Goal: Task Accomplishment & Management: Use online tool/utility

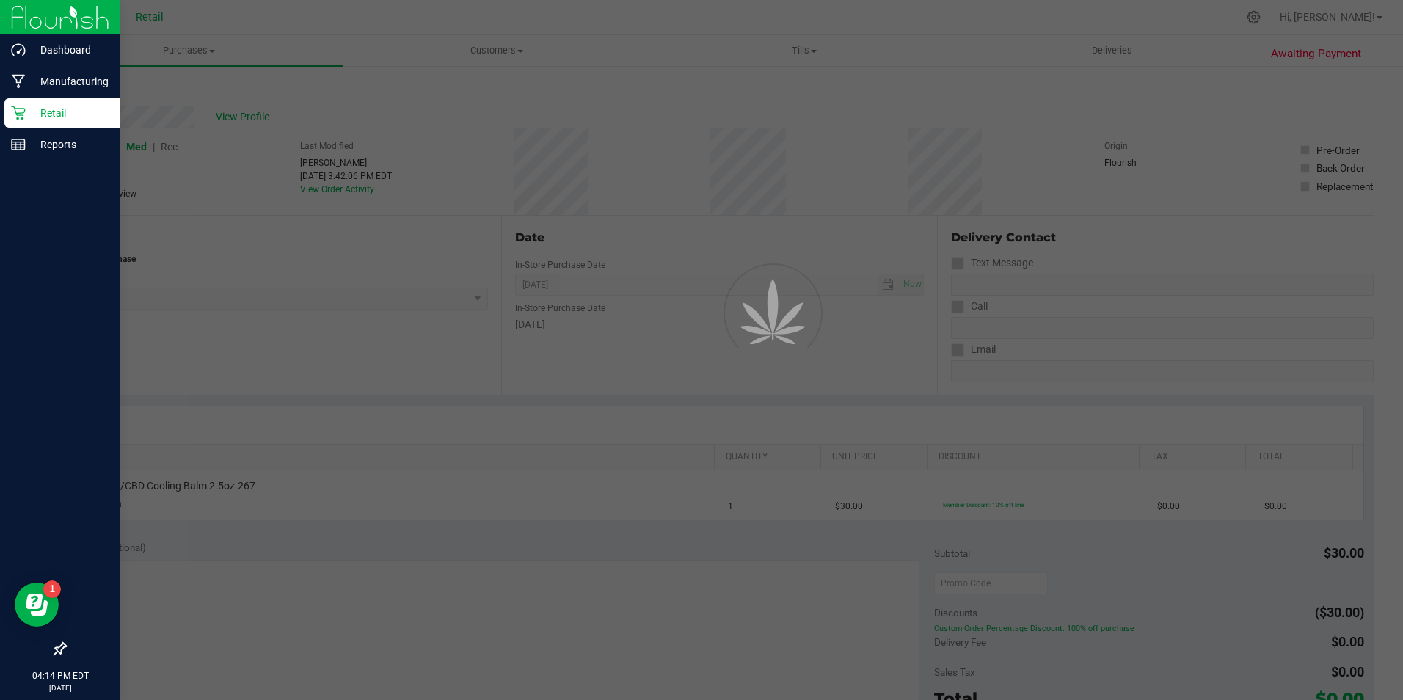
click at [23, 114] on icon at bounding box center [18, 113] width 15 height 15
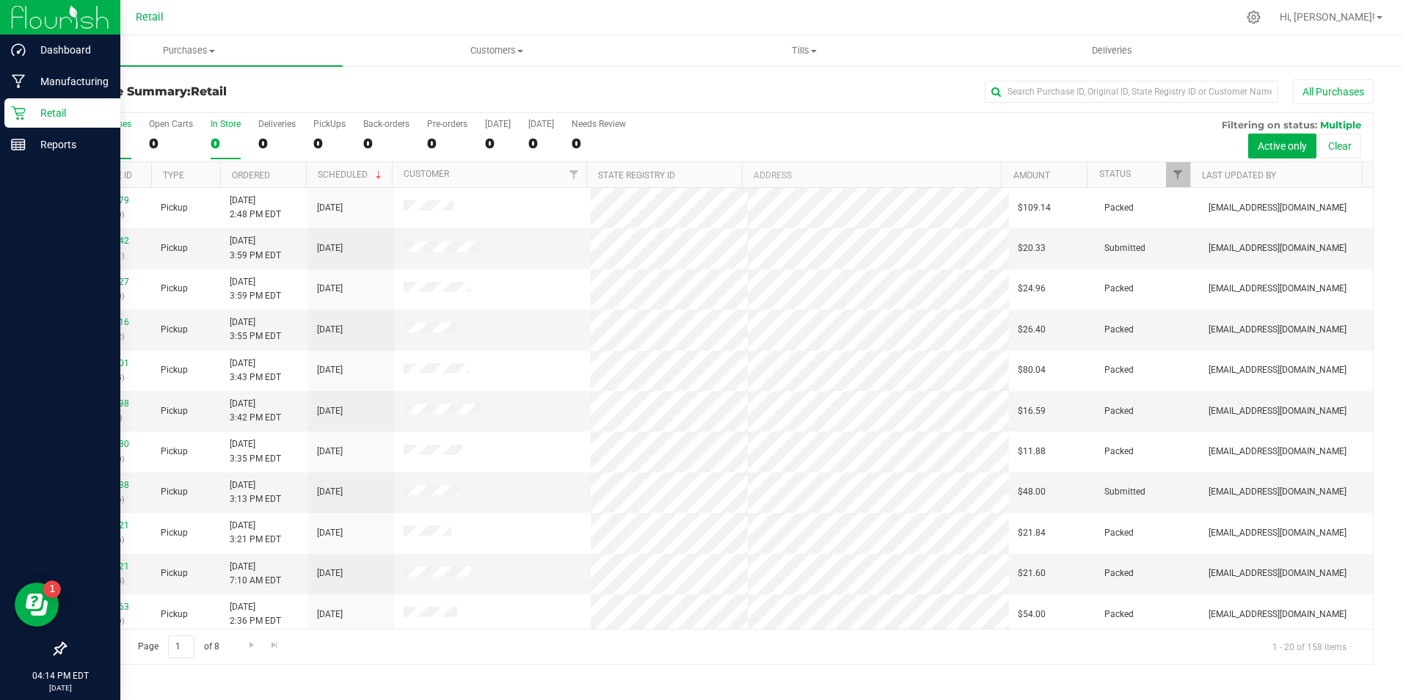
click at [214, 147] on div "0" at bounding box center [226, 143] width 30 height 17
click at [0, 0] on input "In Store 0" at bounding box center [0, 0] width 0 height 0
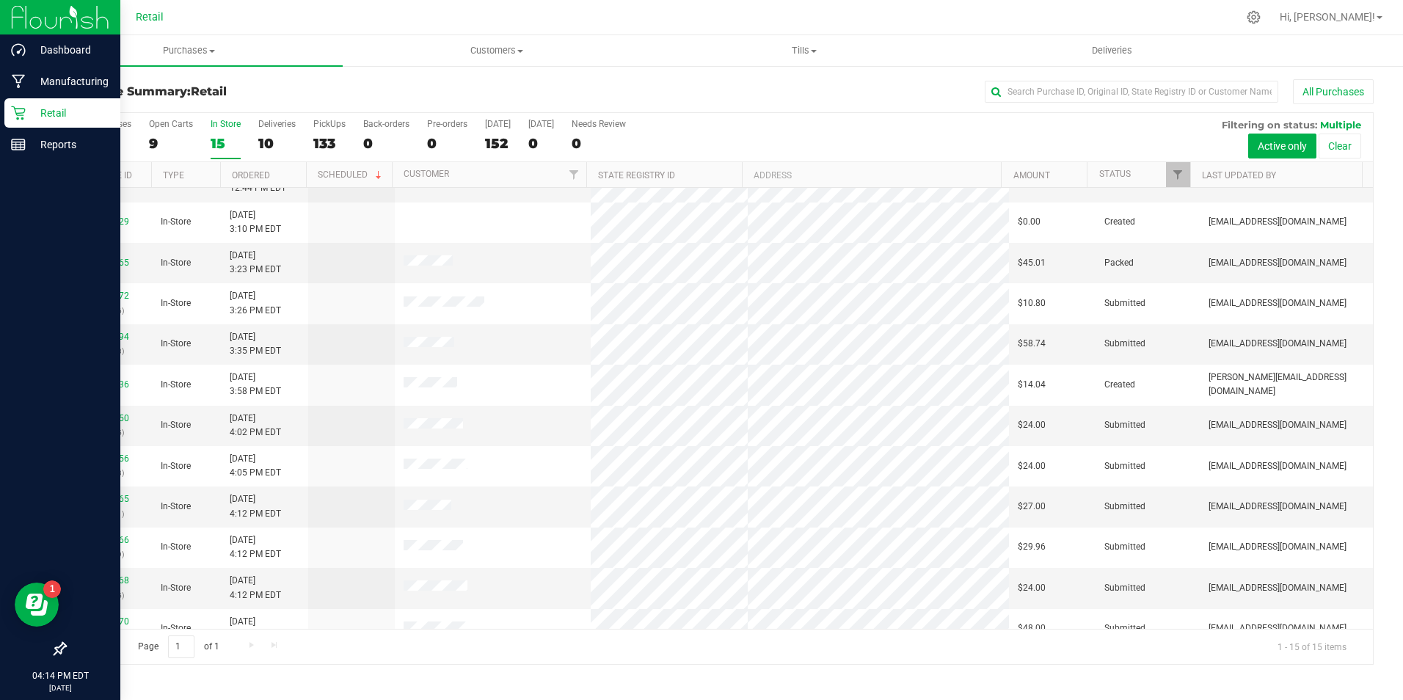
scroll to position [168, 0]
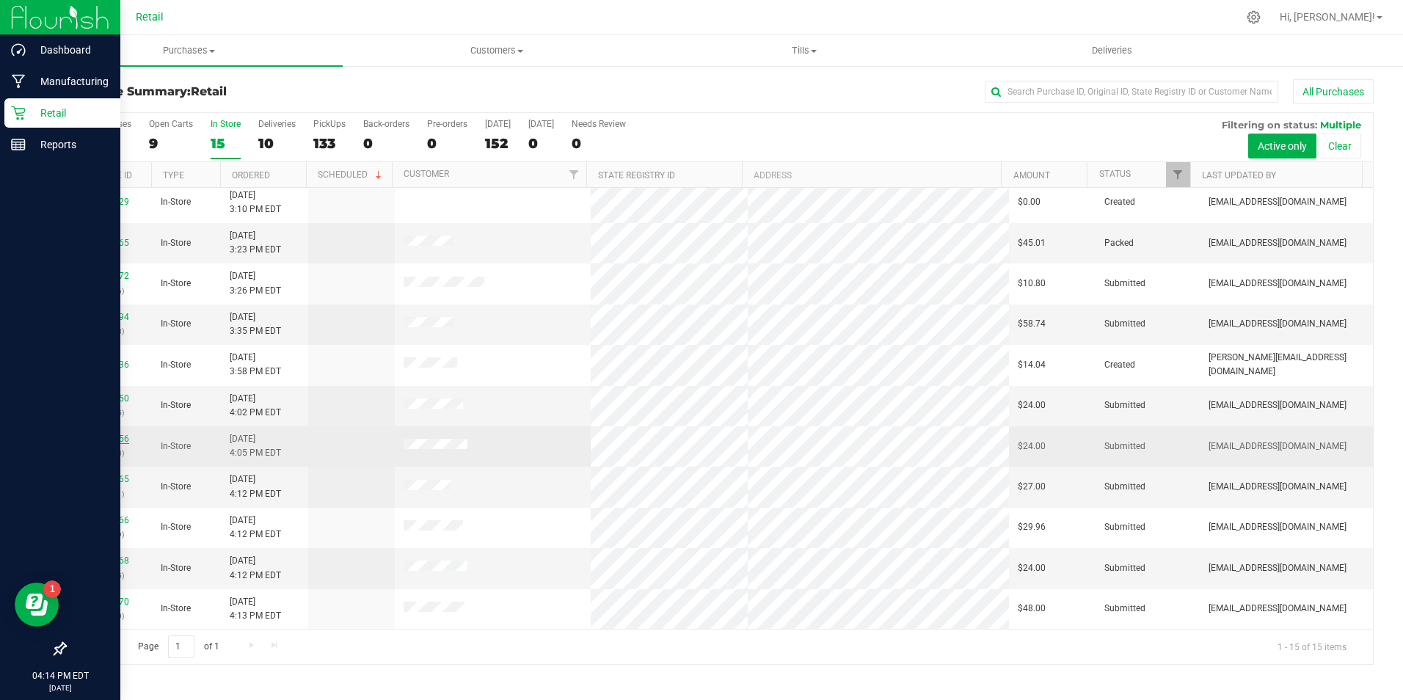
click at [103, 441] on link "01672356" at bounding box center [108, 439] width 41 height 10
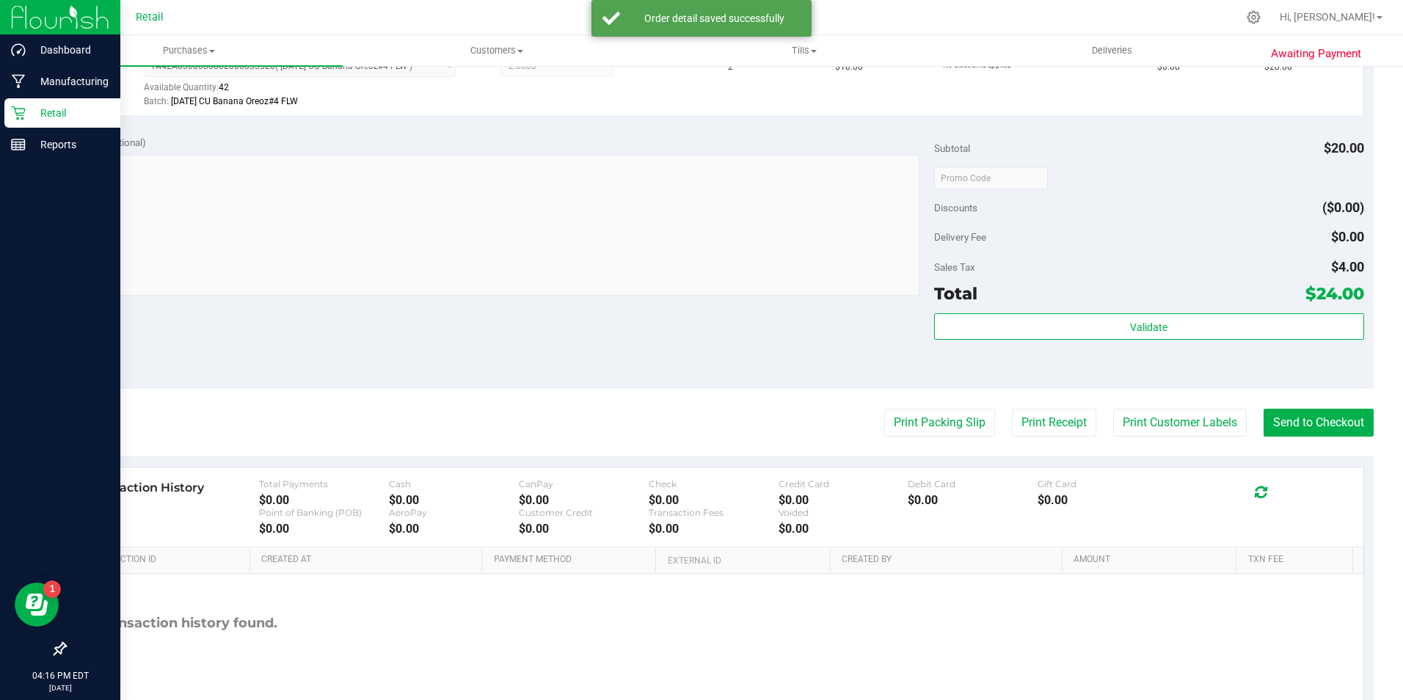
scroll to position [440, 0]
click at [1266, 423] on button "Send to Checkout" at bounding box center [1319, 422] width 110 height 28
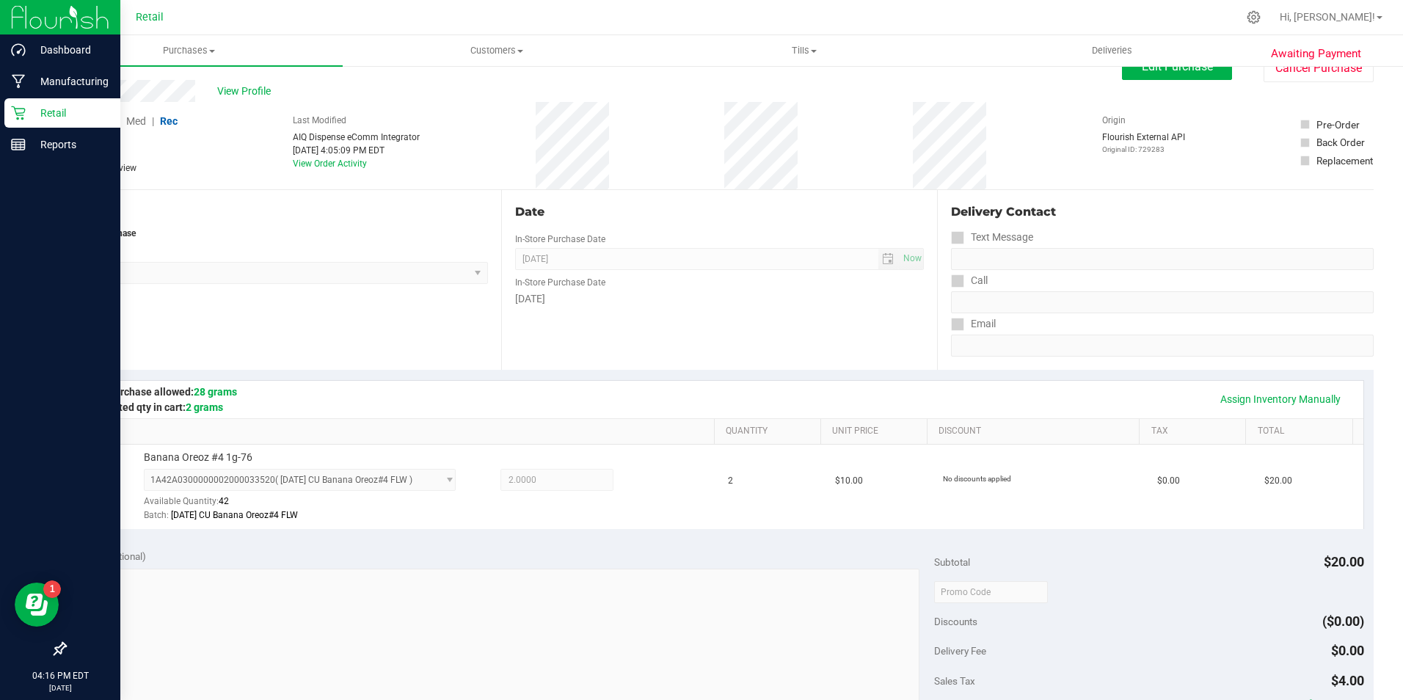
scroll to position [0, 0]
